Goal: Task Accomplishment & Management: Manage account settings

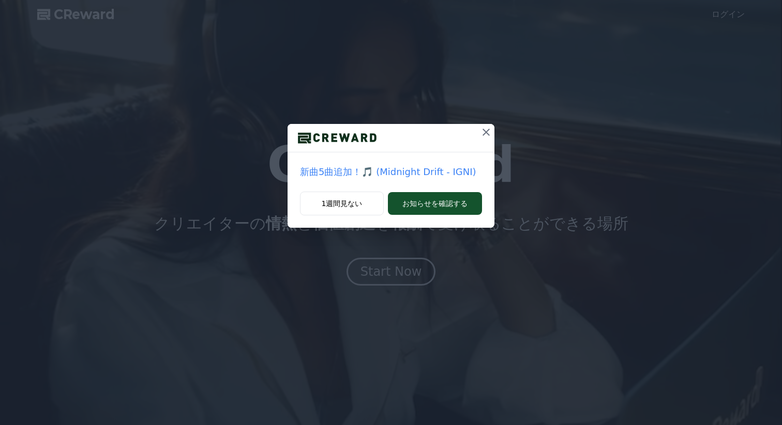
click at [484, 131] on icon at bounding box center [485, 132] width 7 height 7
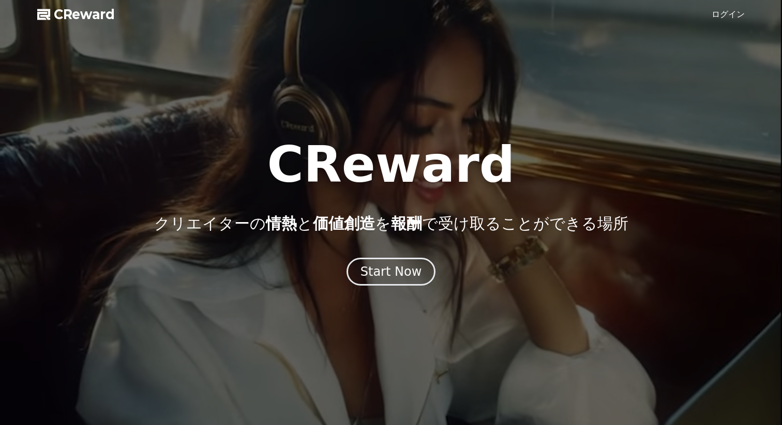
click at [736, 13] on link "ログイン" at bounding box center [727, 14] width 33 height 12
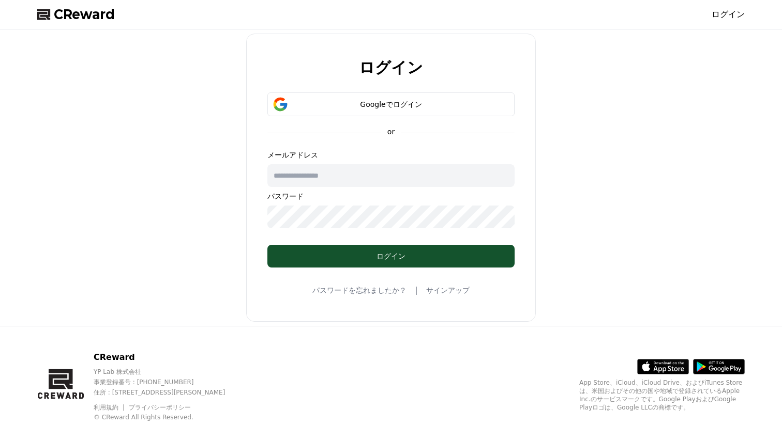
click at [333, 176] on input "text" at bounding box center [390, 175] width 247 height 23
type input "**********"
click at [381, 103] on div "Googleでログイン" at bounding box center [390, 104] width 217 height 10
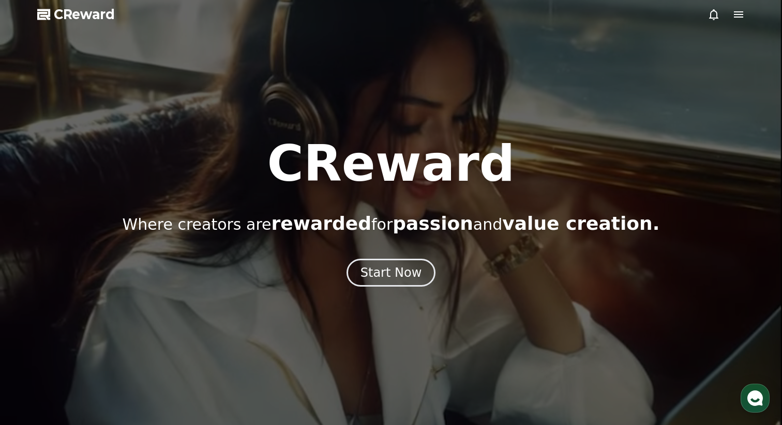
drag, startPoint x: 618, startPoint y: 37, endPoint x: 648, endPoint y: 38, distance: 30.5
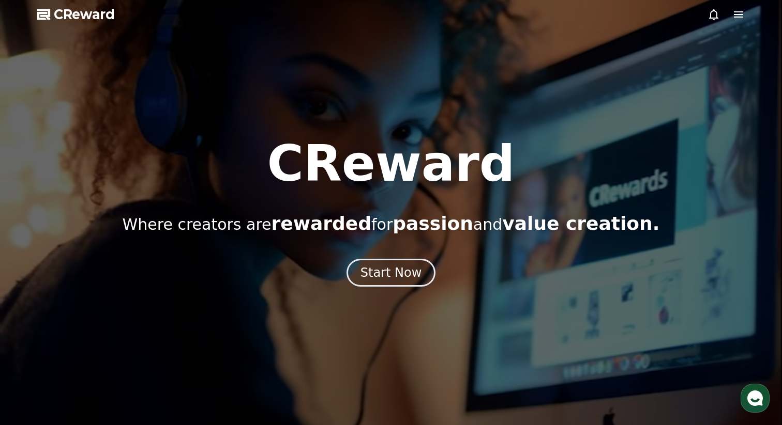
click at [648, 38] on div at bounding box center [391, 212] width 782 height 425
